Goal: Information Seeking & Learning: Learn about a topic

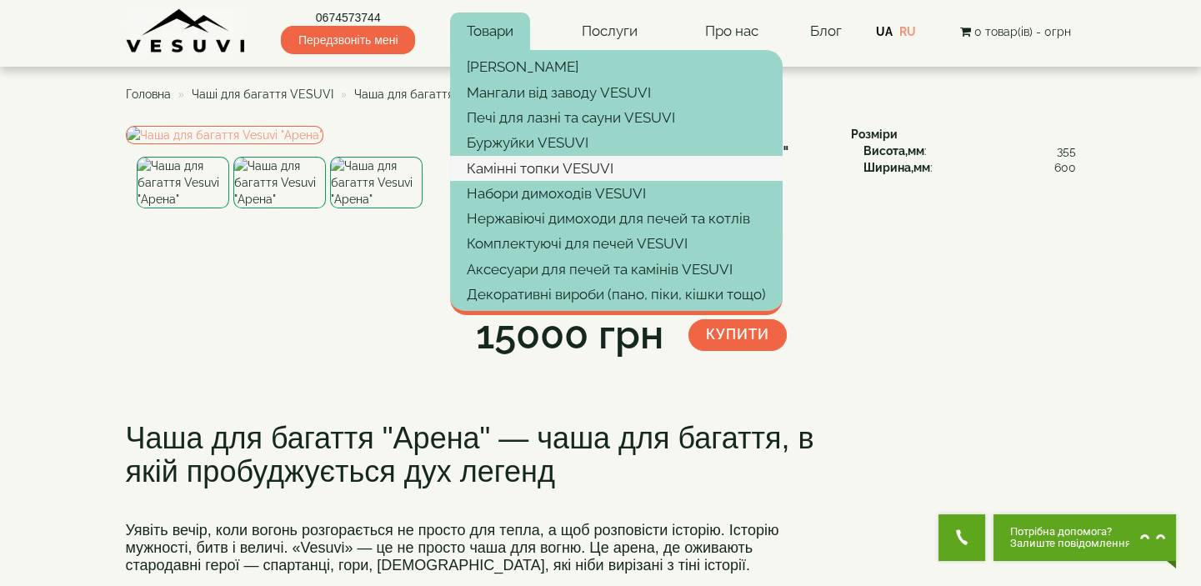
click at [523, 161] on link "Камінні топки VESUVI" at bounding box center [616, 168] width 333 height 25
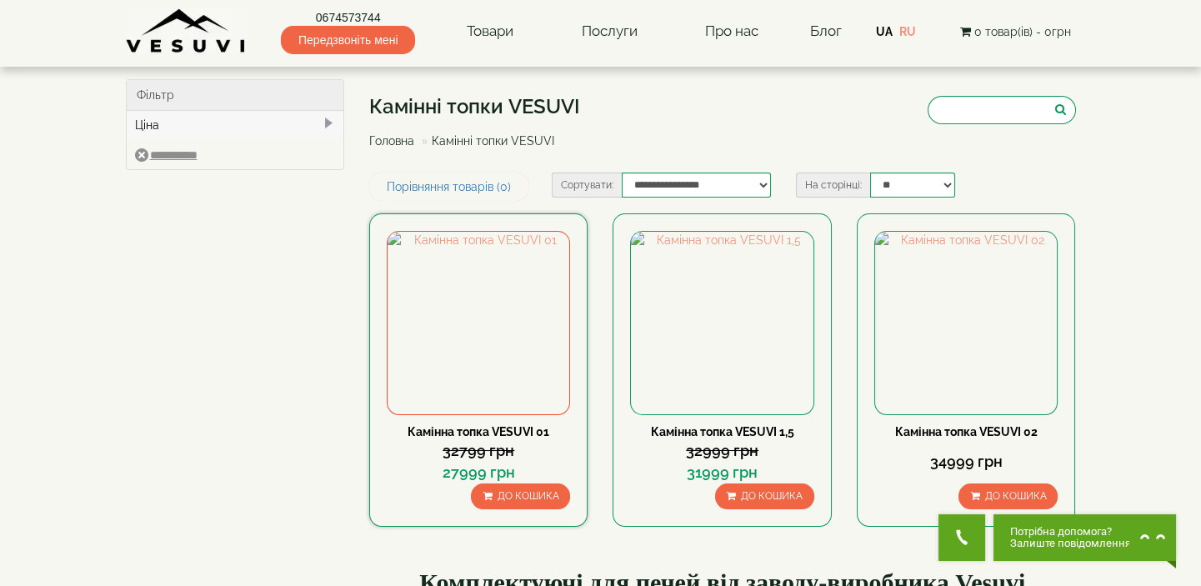
click at [510, 433] on link "Камінна топка VESUVI 01" at bounding box center [479, 431] width 142 height 13
